Goal: Navigation & Orientation: Find specific page/section

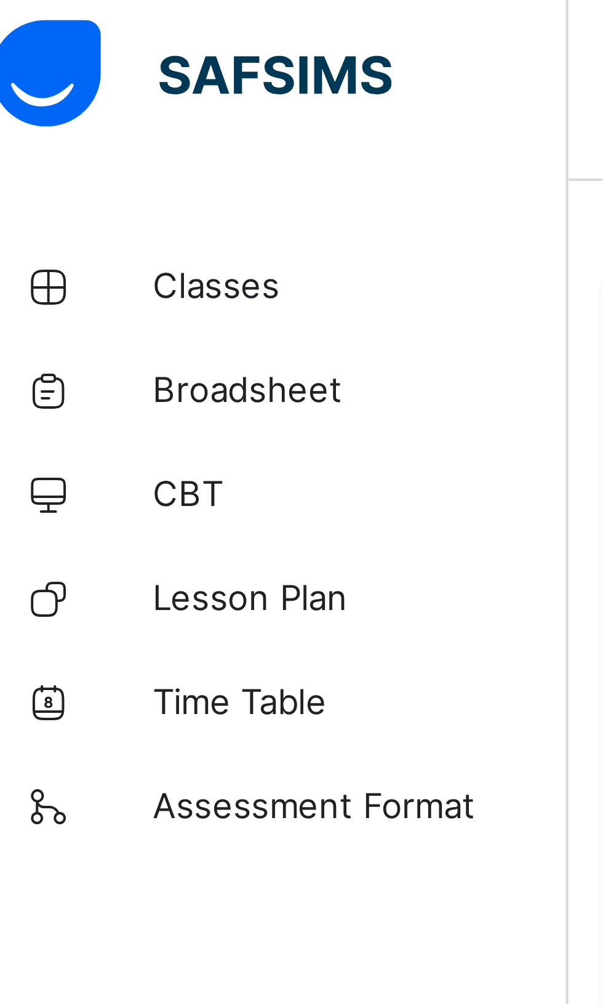
click at [61, 75] on span "Classes" at bounding box center [98, 74] width 98 height 10
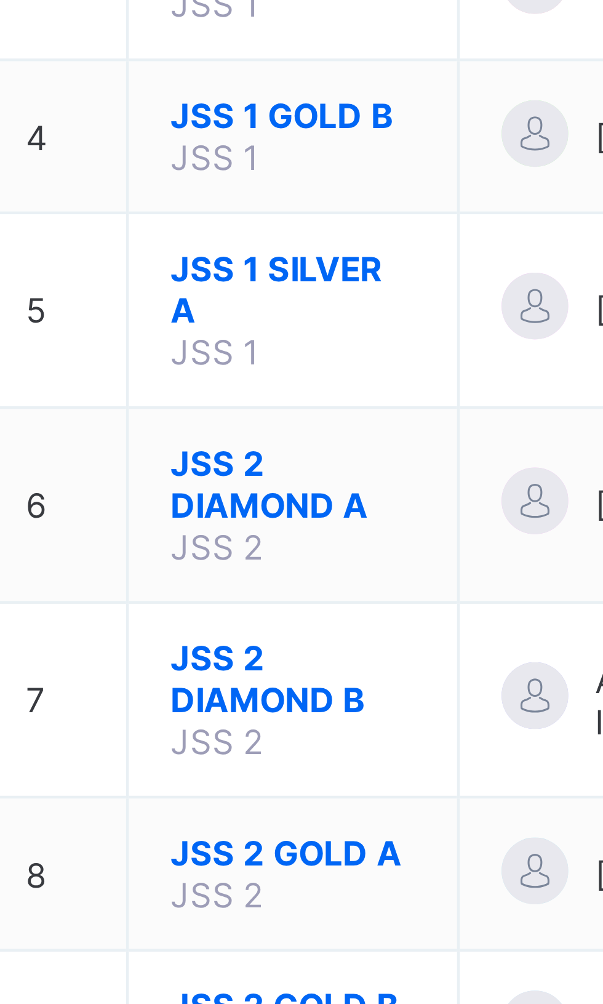
click at [238, 444] on span "JSS 2 DIAMOND B" at bounding box center [239, 440] width 54 height 18
